Goal: Transaction & Acquisition: Purchase product/service

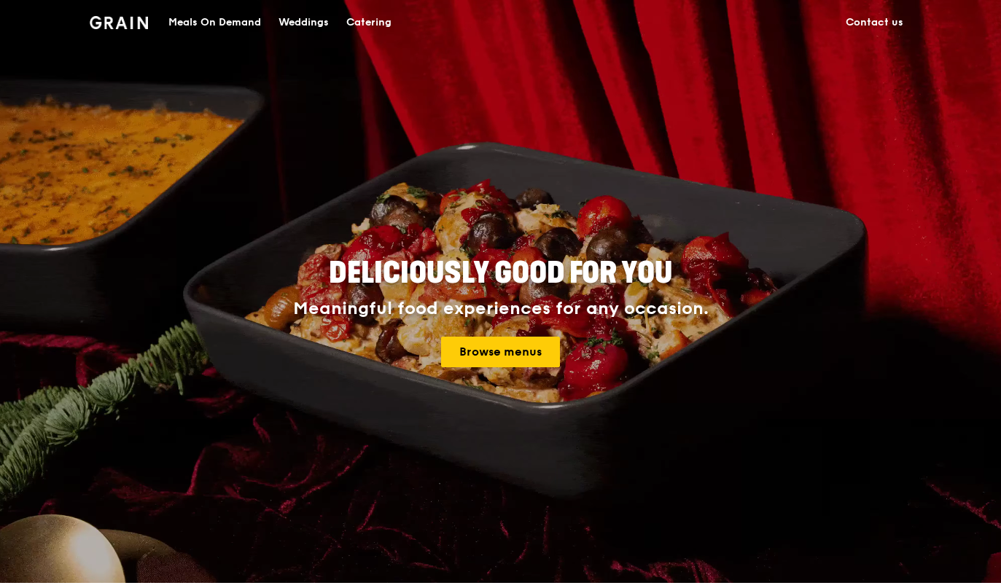
click at [223, 18] on div "Meals On Demand" at bounding box center [214, 23] width 93 height 44
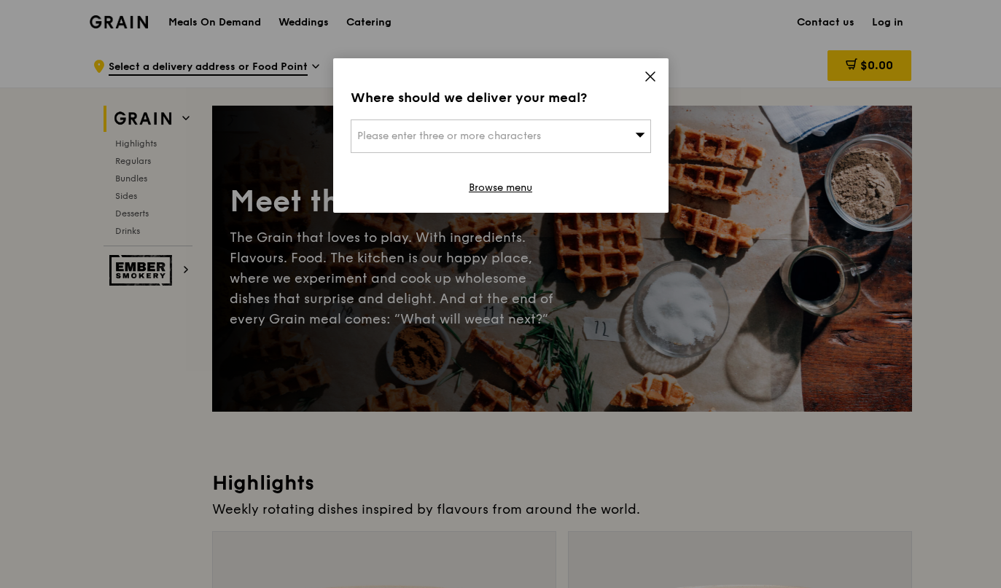
click at [371, 135] on span "Please enter three or more characters" at bounding box center [449, 136] width 184 height 12
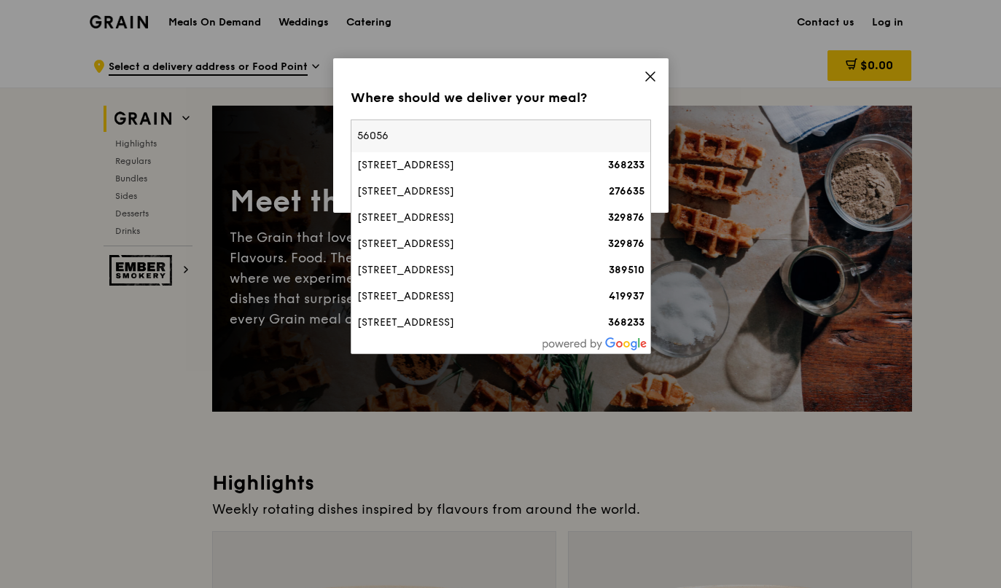
type input "560560"
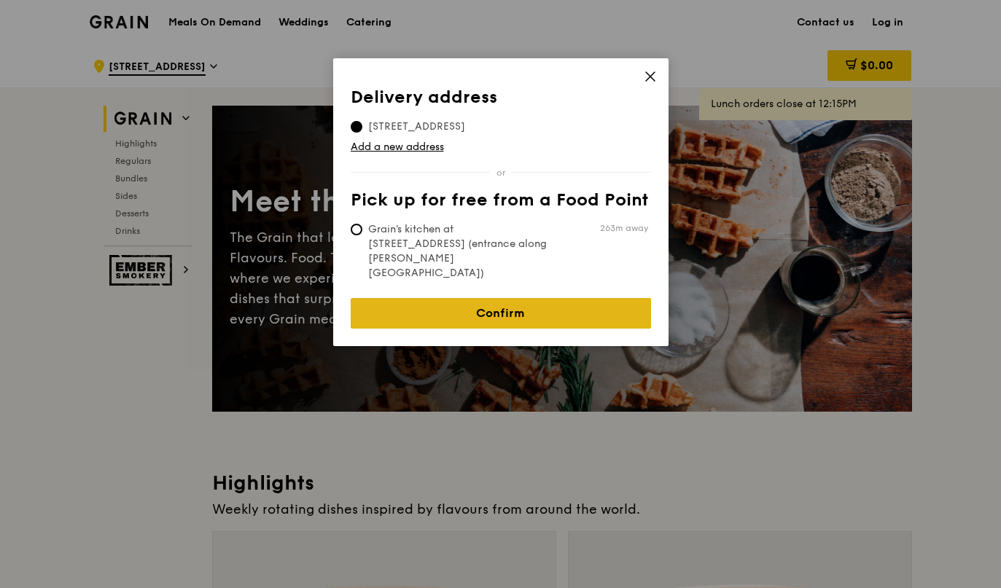
click at [467, 298] on link "Confirm" at bounding box center [501, 313] width 300 height 31
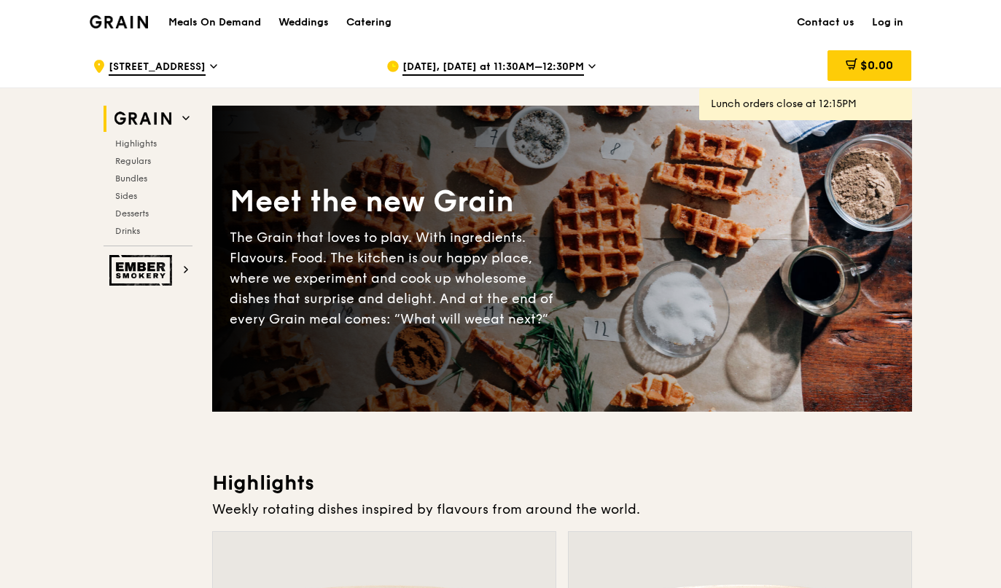
click at [580, 72] on span "[DATE], [DATE] at 11:30AM–12:30PM" at bounding box center [493, 68] width 182 height 16
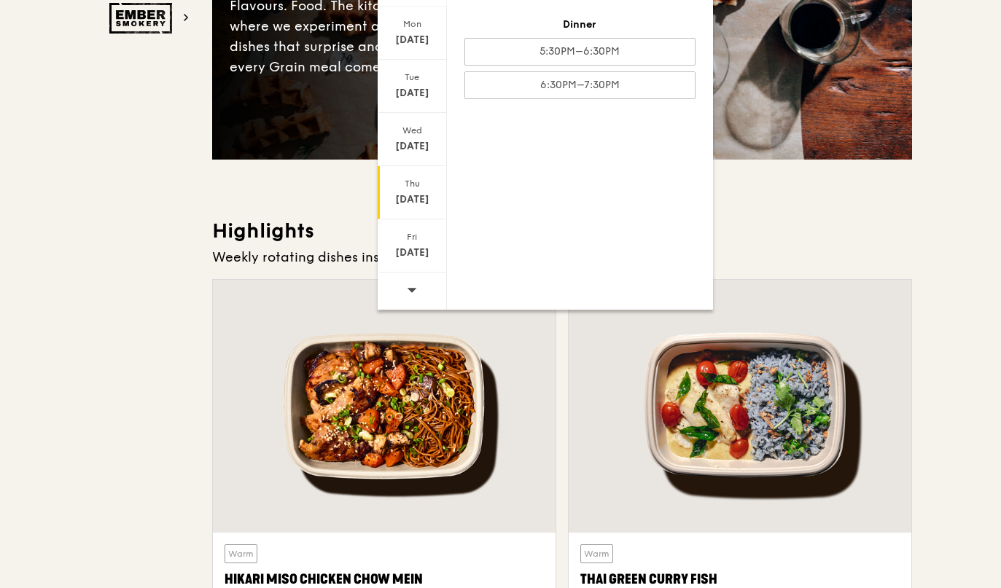
scroll to position [593, 0]
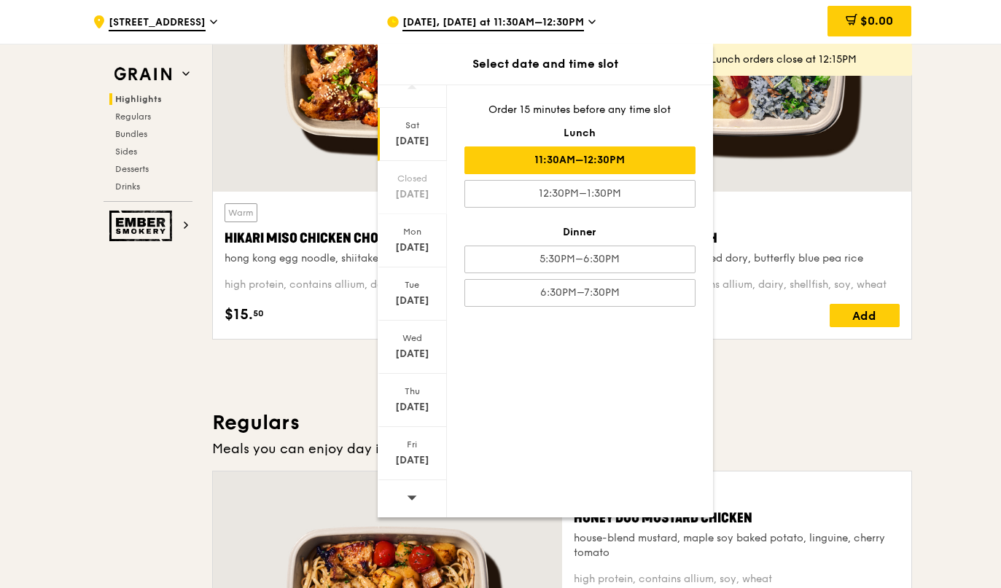
click at [408, 488] on span at bounding box center [412, 497] width 10 height 34
click at [408, 140] on div "[DATE]" at bounding box center [412, 141] width 65 height 15
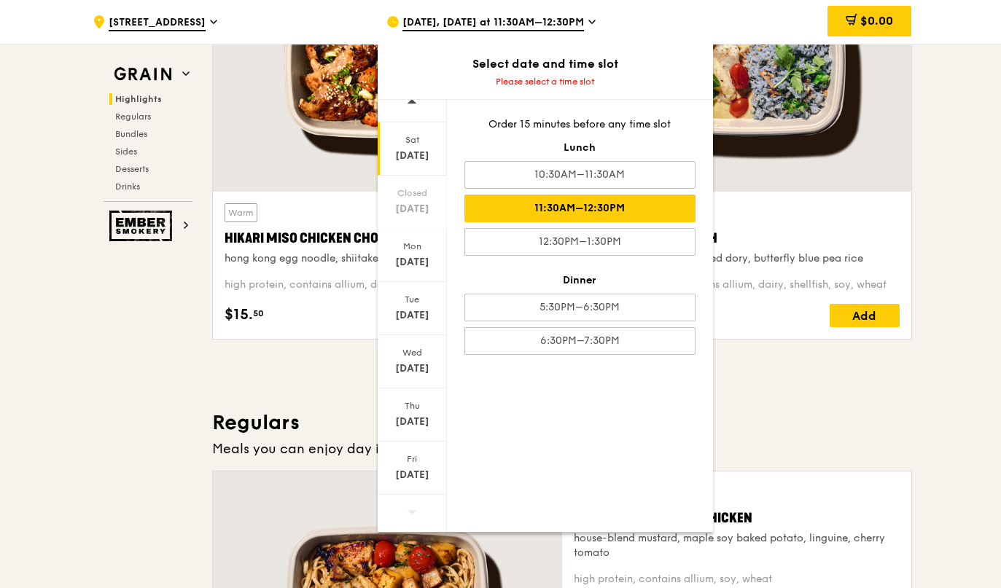
click at [564, 200] on div "11:30AM–12:30PM" at bounding box center [579, 209] width 231 height 28
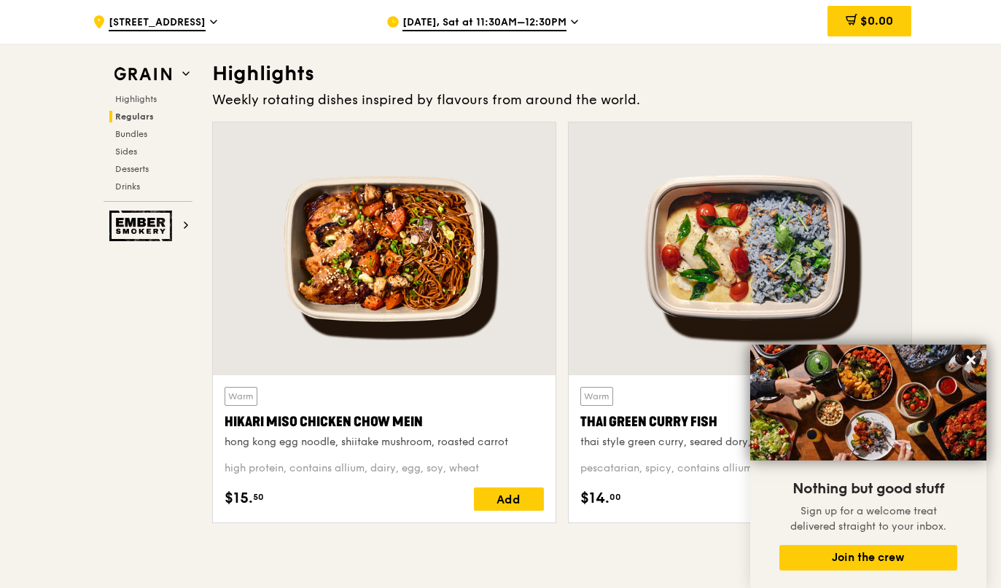
scroll to position [0, 0]
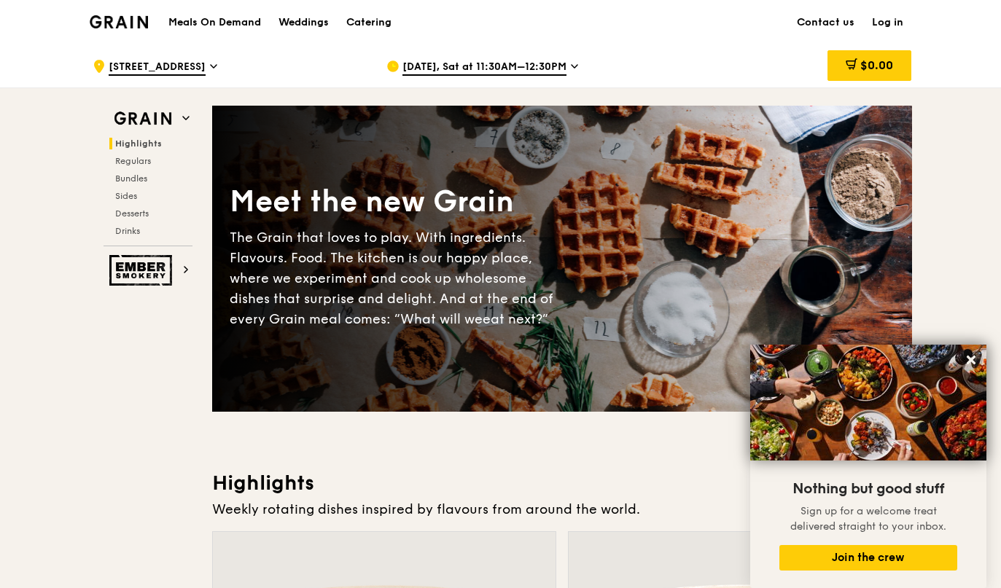
click at [769, 36] on div "Meals On Demand Weddings Catering Contact us Log in" at bounding box center [501, 22] width 822 height 44
click at [577, 34] on div "Meals On Demand Weddings Catering Contact us Log in" at bounding box center [501, 22] width 822 height 44
click at [975, 363] on icon at bounding box center [970, 360] width 13 height 13
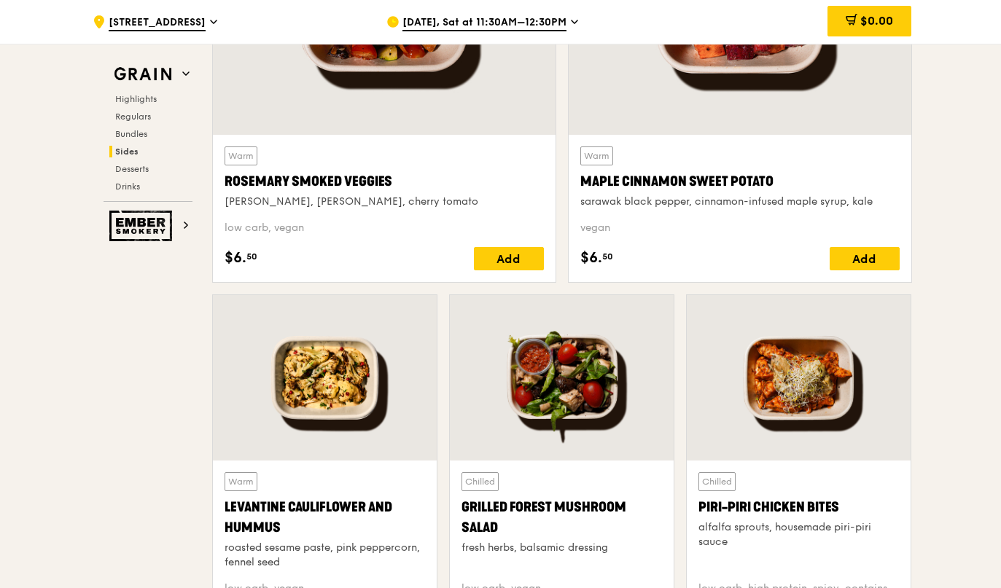
scroll to position [3469, 0]
